Goal: Information Seeking & Learning: Learn about a topic

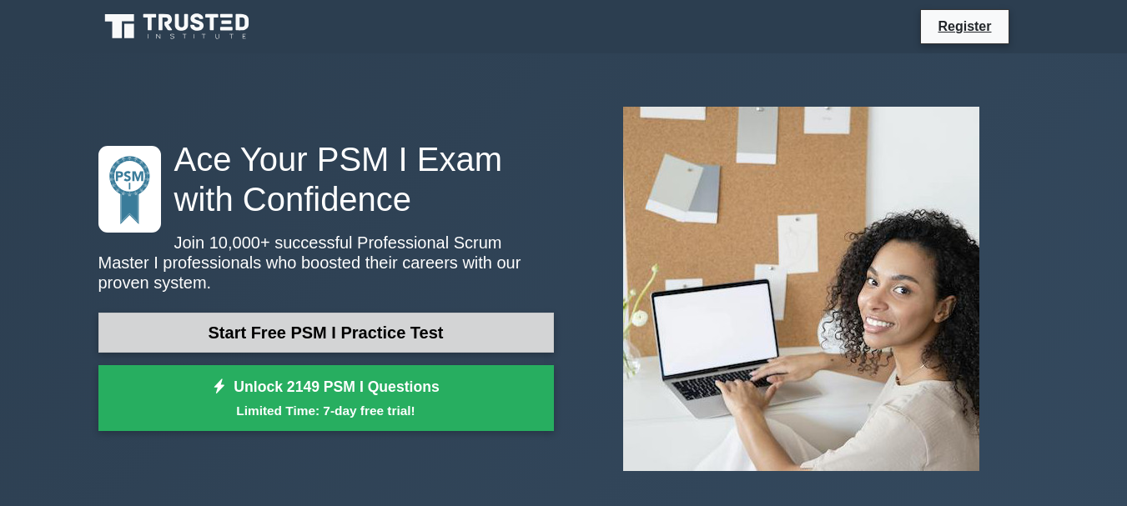
click at [324, 318] on link "Start Free PSM I Practice Test" at bounding box center [325, 333] width 455 height 40
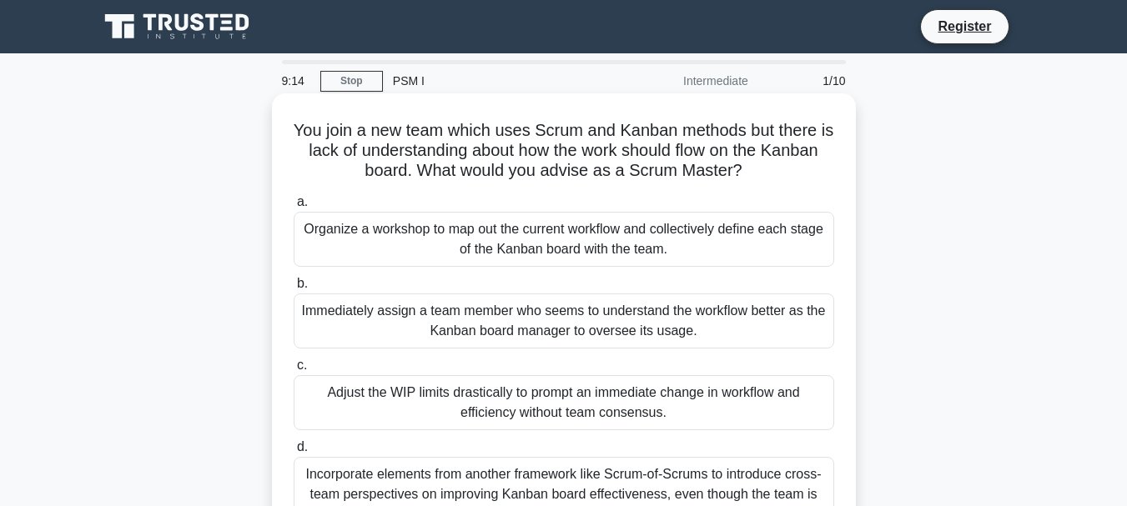
click at [484, 244] on div "Organize a workshop to map out the current workflow and collectively define eac…" at bounding box center [564, 239] width 540 height 55
click at [294, 208] on input "a. Organize a workshop to map out the current workflow and collectively define …" at bounding box center [294, 202] width 0 height 11
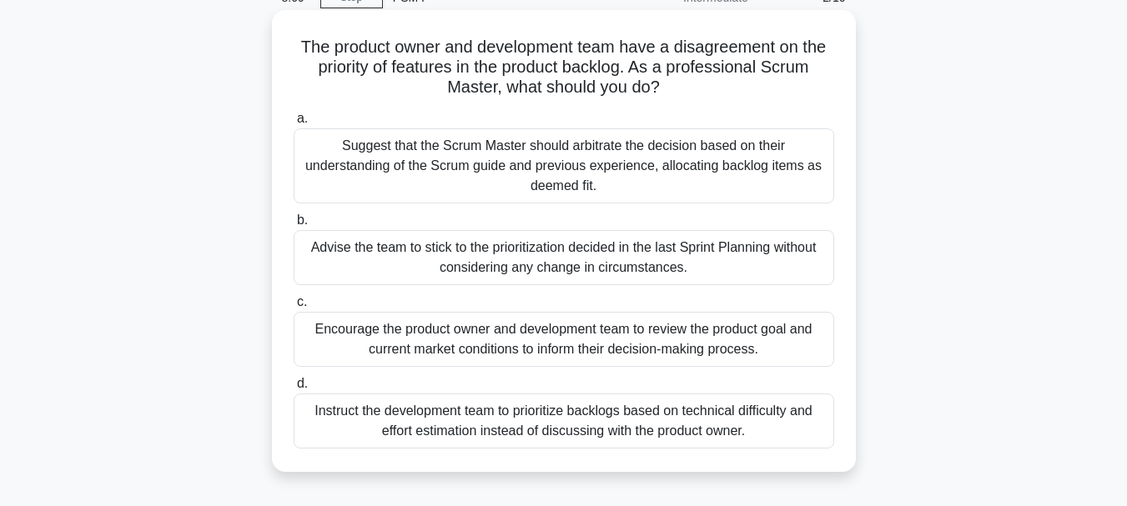
scroll to position [167, 0]
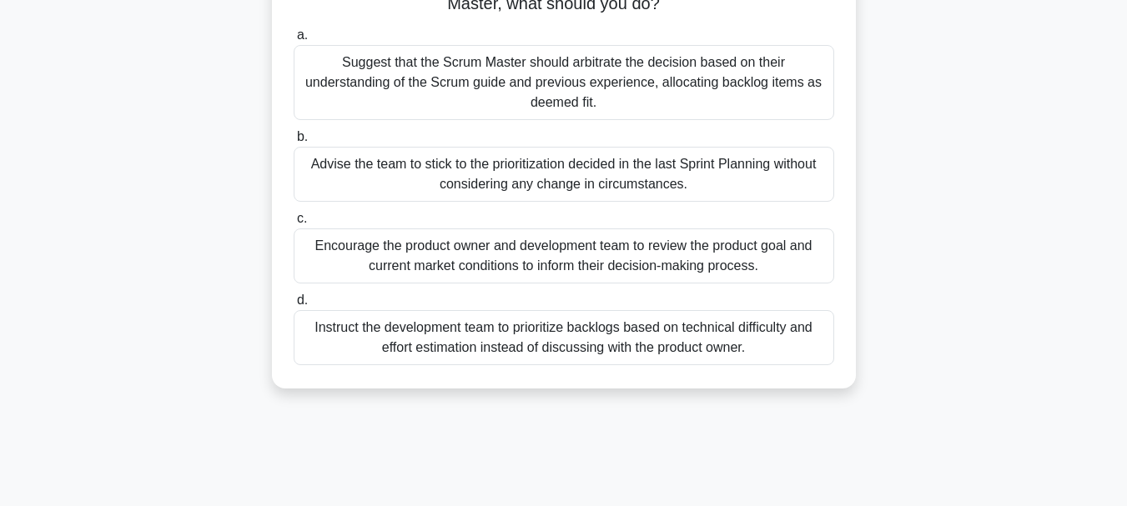
click at [535, 266] on div "Encourage the product owner and development team to review the product goal and…" at bounding box center [564, 256] width 540 height 55
click at [294, 224] on input "c. Encourage the product owner and development team to review the product goal …" at bounding box center [294, 218] width 0 height 11
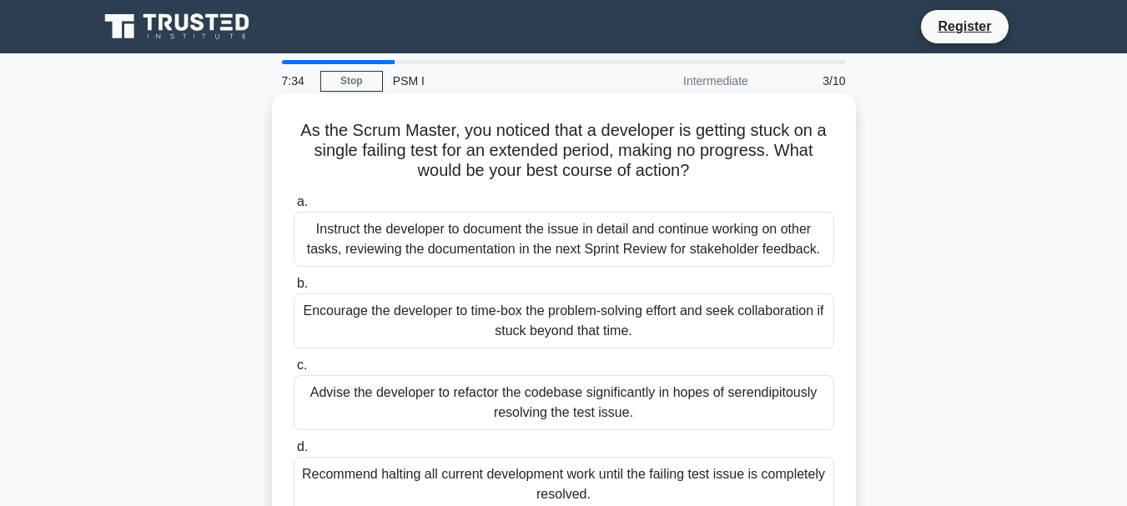
scroll to position [83, 0]
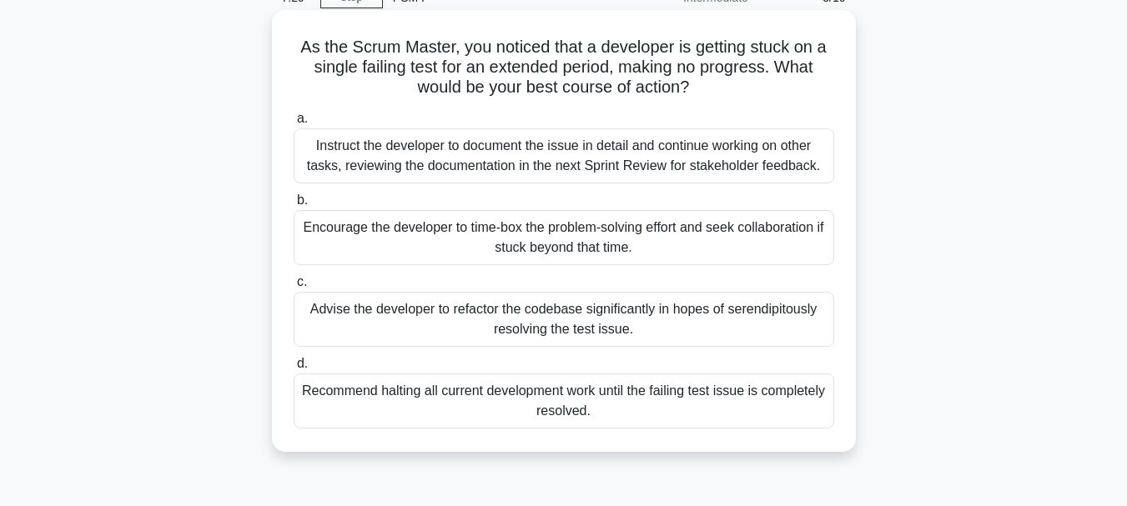
click at [499, 240] on div "Encourage the developer to time-box the problem-solving effort and seek collabo…" at bounding box center [564, 237] width 540 height 55
click at [294, 206] on input "b. Encourage the developer to time-box the problem-solving effort and seek coll…" at bounding box center [294, 200] width 0 height 11
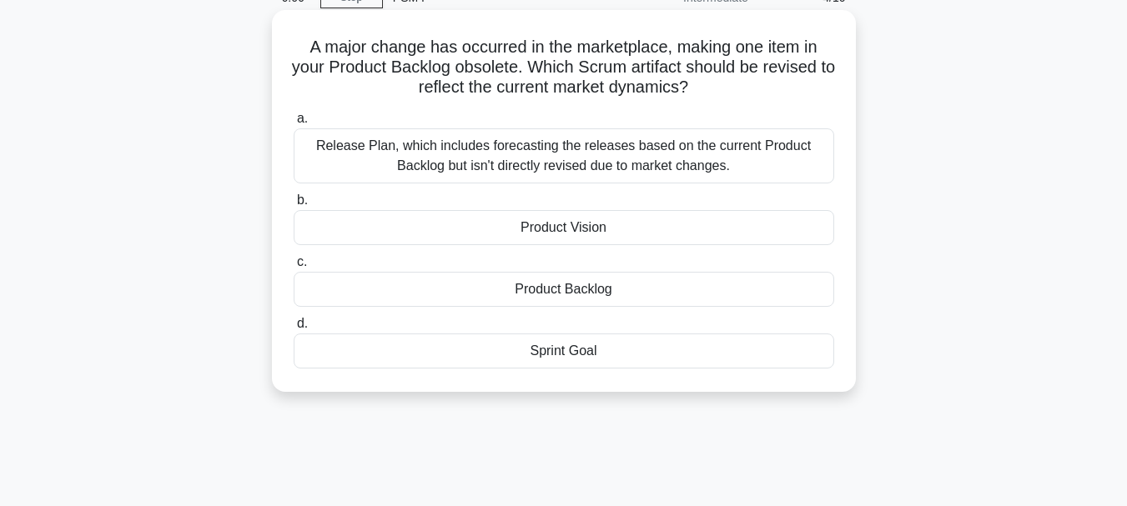
click at [565, 289] on div "Product Backlog" at bounding box center [564, 289] width 540 height 35
click at [294, 268] on input "c. Product Backlog" at bounding box center [294, 262] width 0 height 11
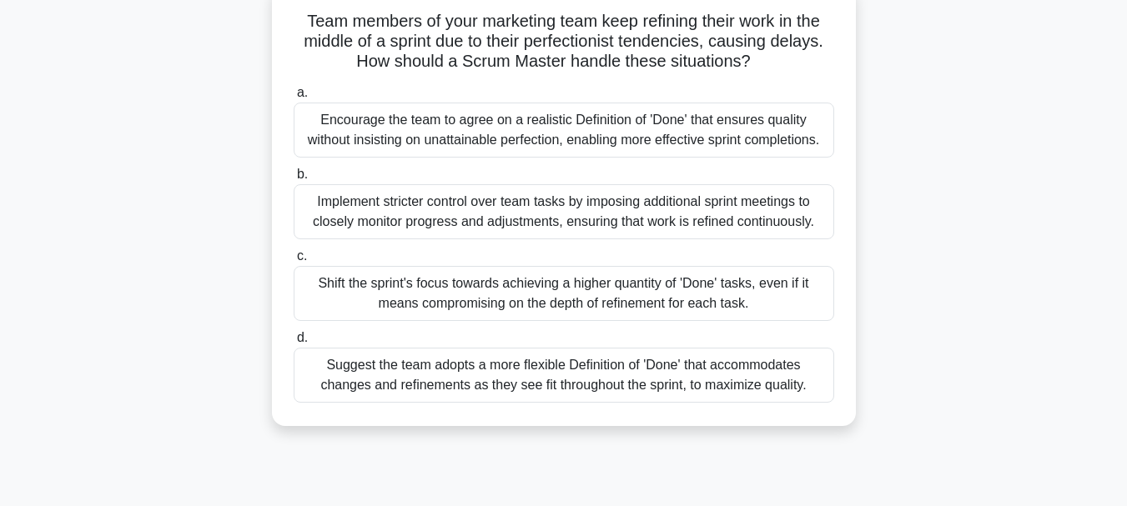
scroll to position [167, 0]
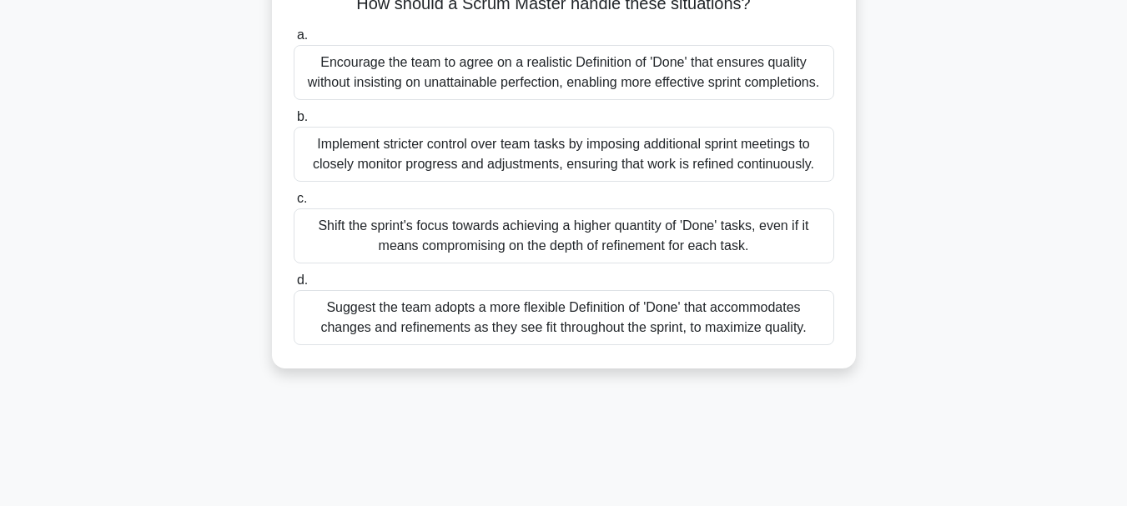
click at [626, 69] on div "Encourage the team to agree on a realistic Definition of 'Done' that ensures qu…" at bounding box center [564, 72] width 540 height 55
click at [294, 41] on input "a. Encourage the team to agree on a realistic Definition of 'Done' that ensures…" at bounding box center [294, 35] width 0 height 11
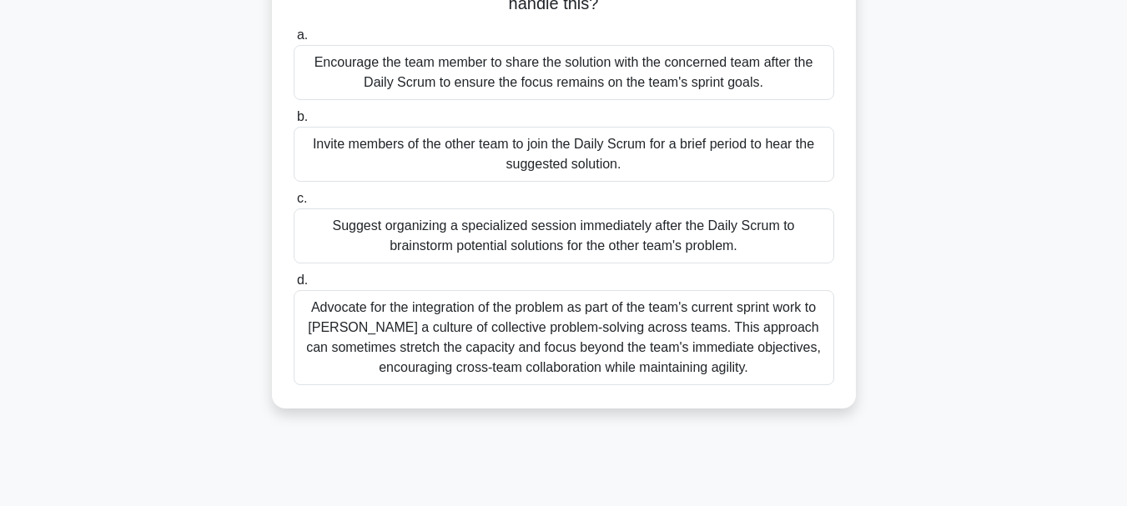
click at [563, 88] on div "Encourage the team member to share the solution with the concerned team after t…" at bounding box center [564, 72] width 540 height 55
click at [294, 41] on input "a. Encourage the team member to share the solution with the concerned team afte…" at bounding box center [294, 35] width 0 height 11
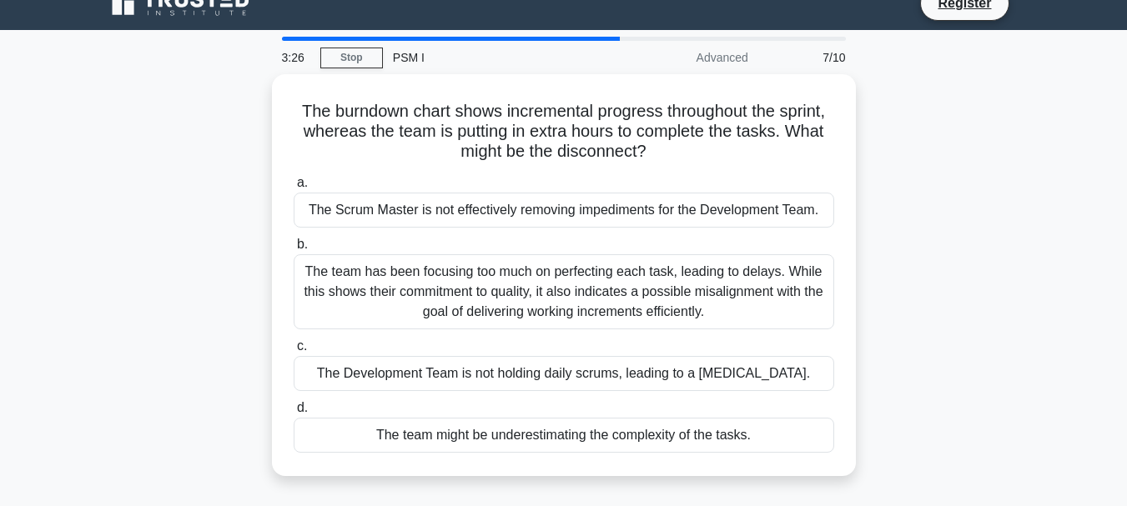
scroll to position [0, 0]
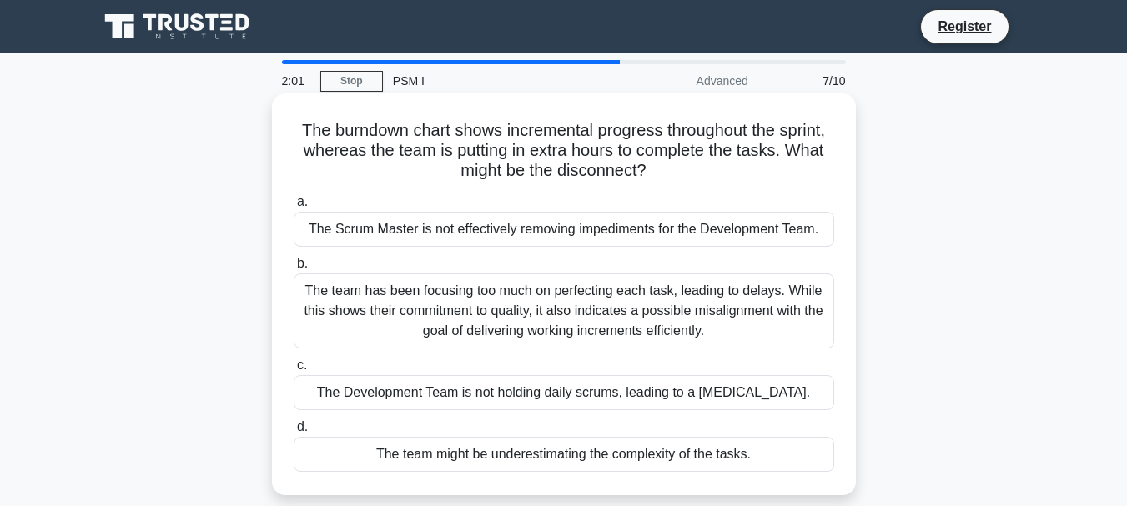
click at [640, 457] on div "The team might be underestimating the complexity of the tasks." at bounding box center [564, 454] width 540 height 35
click at [294, 433] on input "d. The team might be underestimating the complexity of the tasks." at bounding box center [294, 427] width 0 height 11
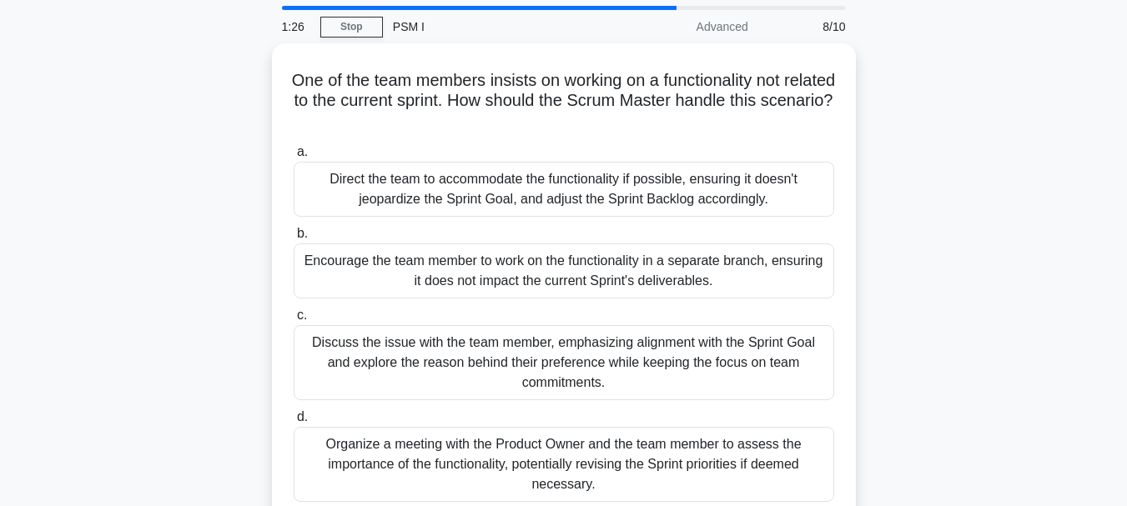
scroll to position [83, 0]
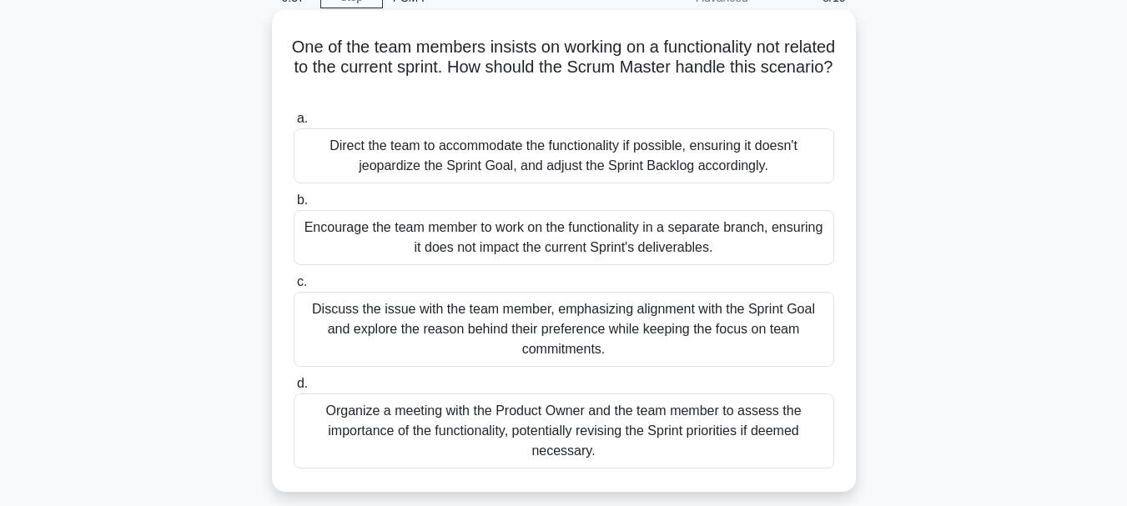
click at [572, 349] on div "Discuss the issue with the team member, emphasizing alignment with the Sprint G…" at bounding box center [564, 329] width 540 height 75
click at [294, 288] on input "c. Discuss the issue with the team member, emphasizing alignment with the Sprin…" at bounding box center [294, 282] width 0 height 11
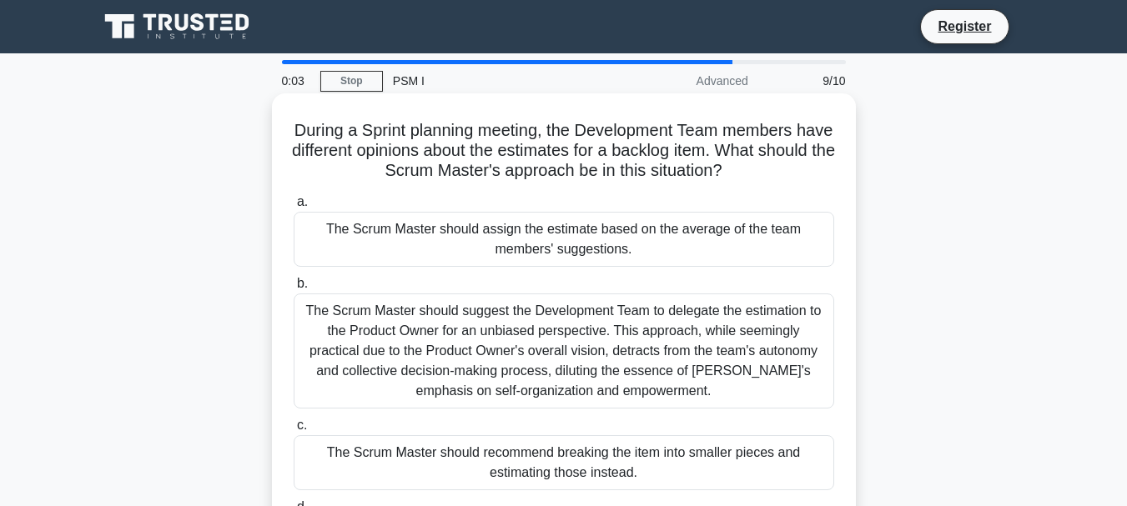
scroll to position [167, 0]
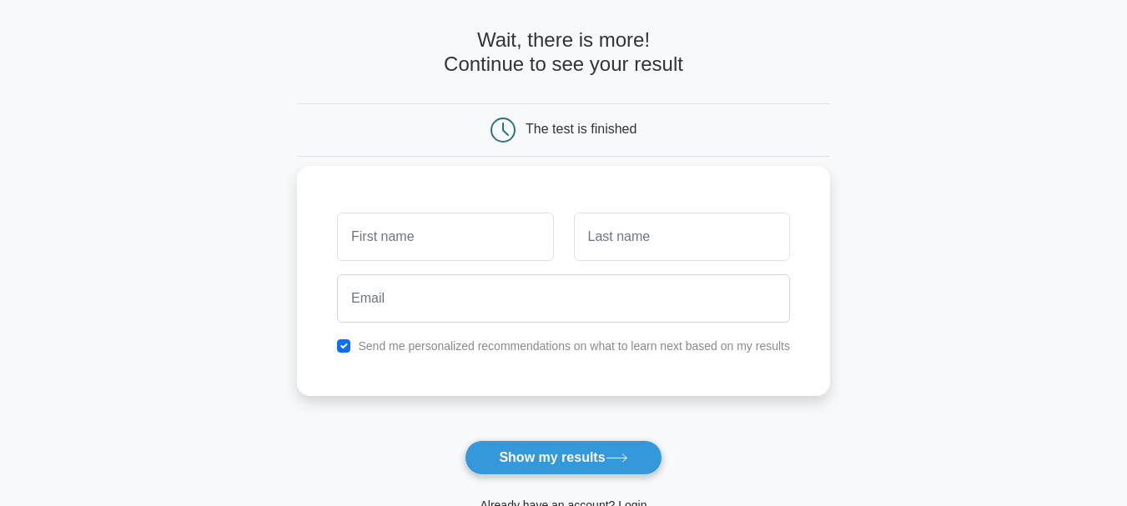
scroll to position [167, 0]
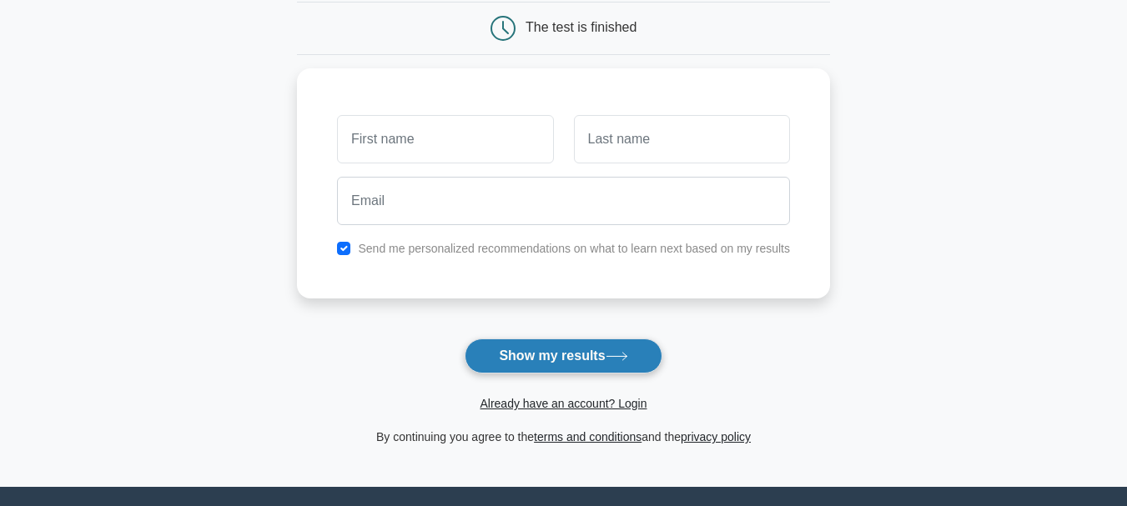
click at [520, 349] on button "Show my results" at bounding box center [563, 356] width 197 height 35
